Goal: Task Accomplishment & Management: Manage account settings

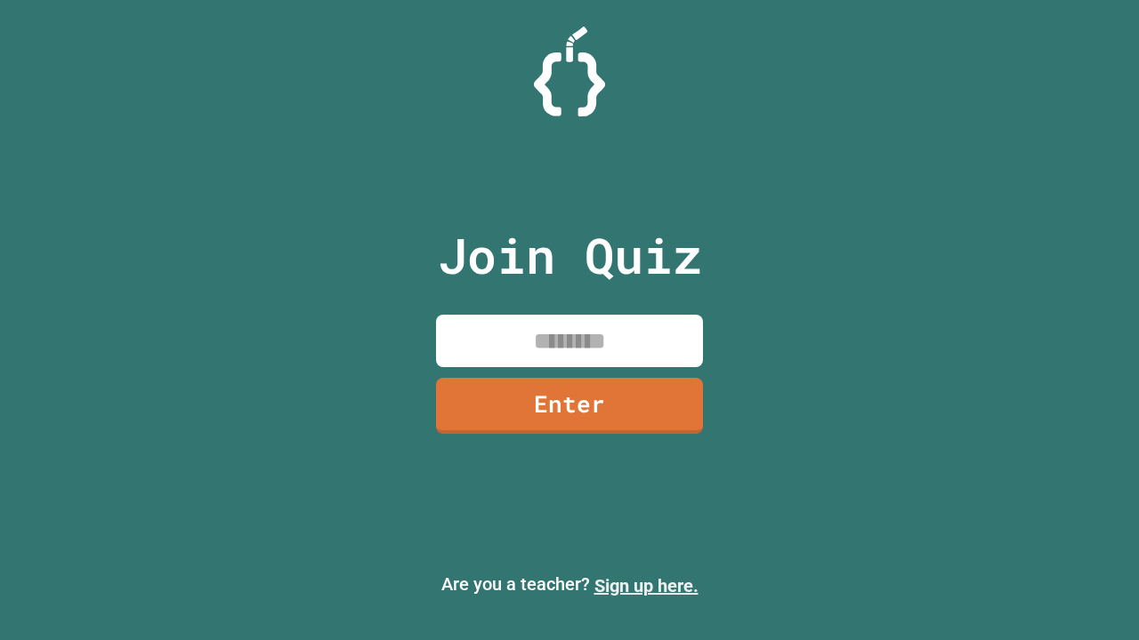
click at [646, 586] on link "Sign up here." at bounding box center [646, 585] width 104 height 21
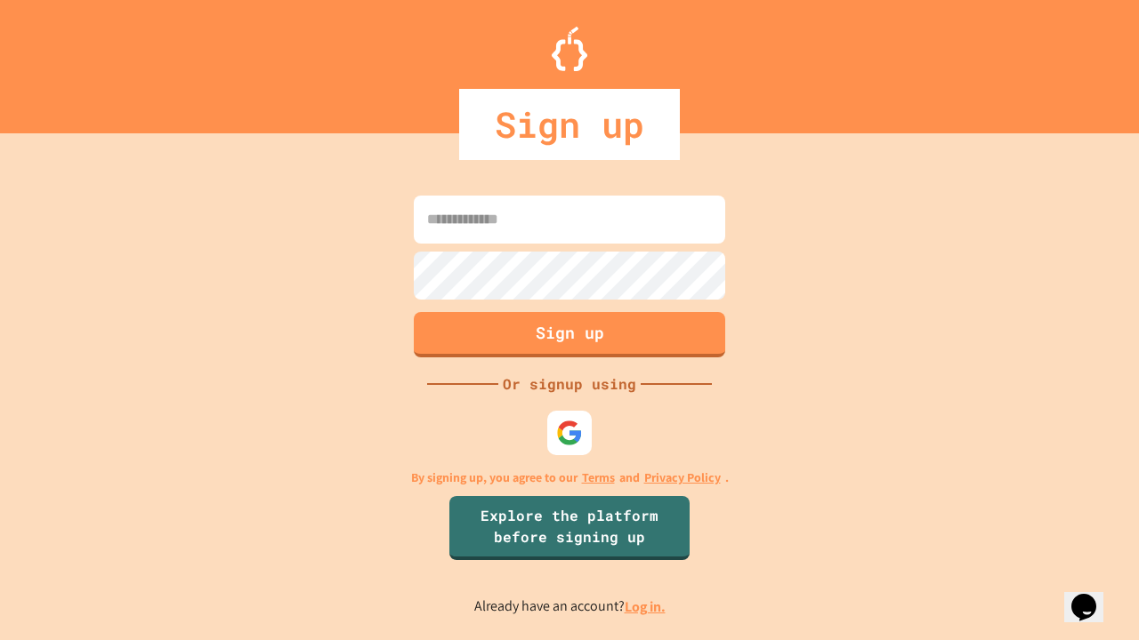
click at [646, 607] on link "Log in." at bounding box center [644, 607] width 41 height 19
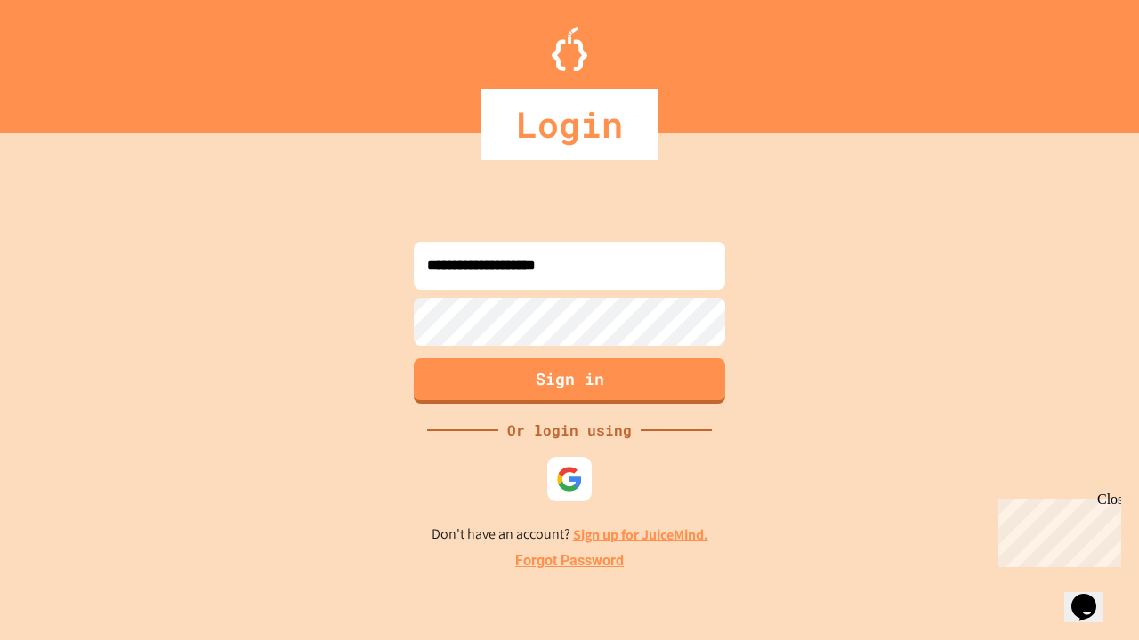
type input "**********"
